Goal: Find specific page/section: Find specific page/section

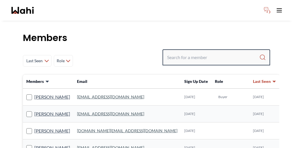
click at [221, 52] on input "Search input" at bounding box center [213, 57] width 92 height 10
paste input "Keith"
type input "Keith"
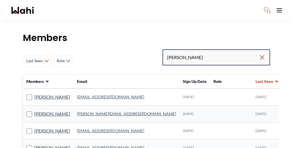
drag, startPoint x: 216, startPoint y: 41, endPoint x: 172, endPoint y: 40, distance: 43.7
click at [172, 49] on div "Last Seen Less day than 1 day ago 1 day ago - 3 days ago 3 days ago - 1 week ag…" at bounding box center [146, 60] width 247 height 23
paste input "kmody97@gmail.com"
type input "kmody97@gmail.com"
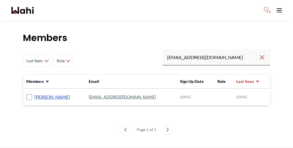
click at [34, 93] on link "Keith Mody" at bounding box center [52, 96] width 36 height 7
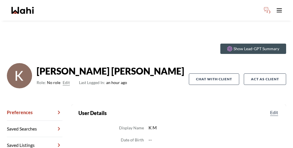
scroll to position [2, 0]
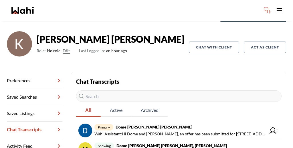
scroll to position [39, 0]
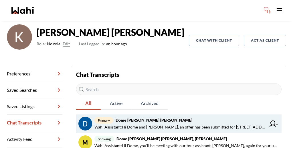
click at [165, 116] on span "primary Dome Aquin, Keith Mody, Michelle" at bounding box center [180, 119] width 172 height 7
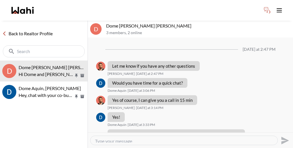
scroll to position [686, 0]
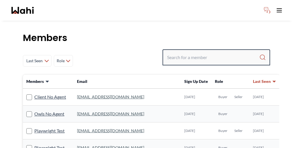
click at [211, 52] on input "Search input" at bounding box center [213, 57] width 92 height 10
paste input "[PERSON_NAME]"
type input "[PERSON_NAME]"
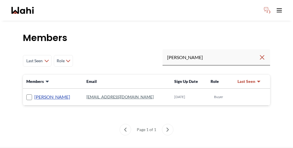
click at [42, 93] on link "[PERSON_NAME]" at bounding box center [52, 96] width 36 height 7
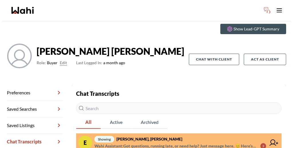
scroll to position [27, 0]
